Goal: Information Seeking & Learning: Learn about a topic

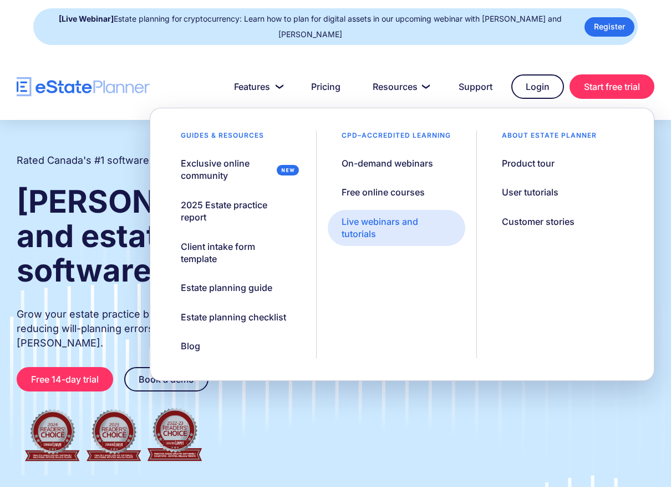
click at [385, 230] on div "Live webinars and tutorials" at bounding box center [397, 227] width 110 height 25
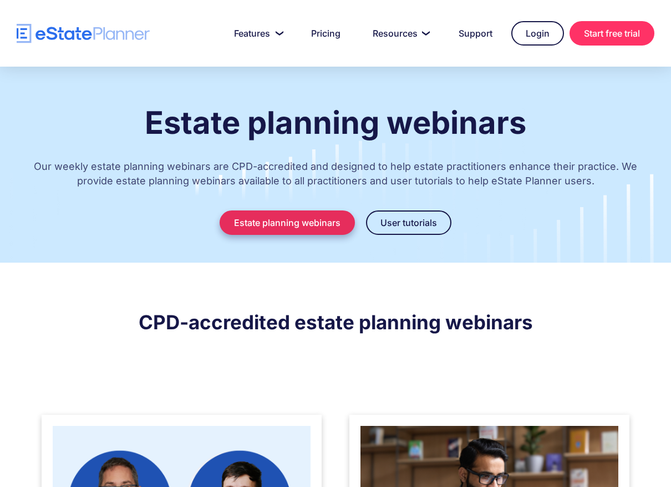
click at [291, 214] on link "Estate planning webinars" at bounding box center [287, 222] width 135 height 24
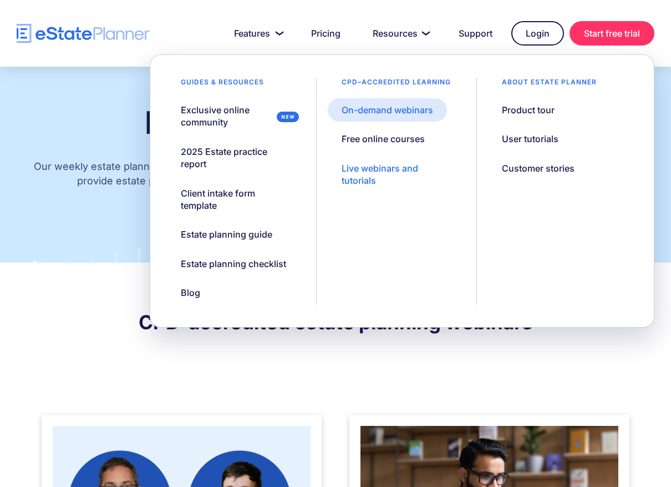
click at [416, 108] on div "On-demand webinars" at bounding box center [388, 110] width 92 height 12
